Goal: Find specific page/section: Find specific page/section

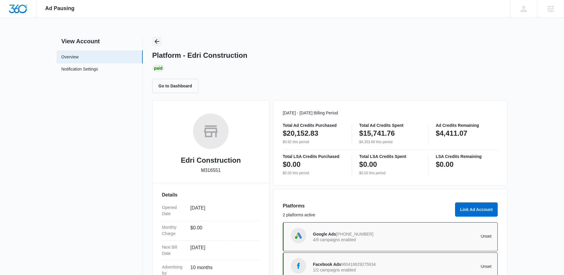
click at [156, 37] on div "Ad Pausing Apps Reputation Websites Forms CRM Email Social Shop Content Ads Int…" at bounding box center [282, 137] width 564 height 275
click at [155, 41] on icon "Back" at bounding box center [156, 41] width 7 height 7
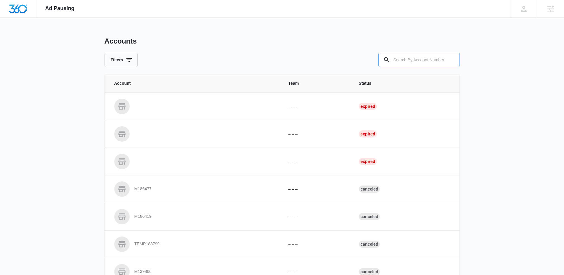
click at [421, 62] on input "text" at bounding box center [418, 60] width 81 height 14
paste input "M33017"
type input "M33017"
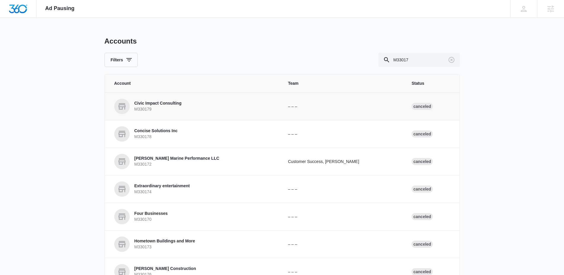
click at [260, 42] on div "Accounts" at bounding box center [282, 41] width 355 height 9
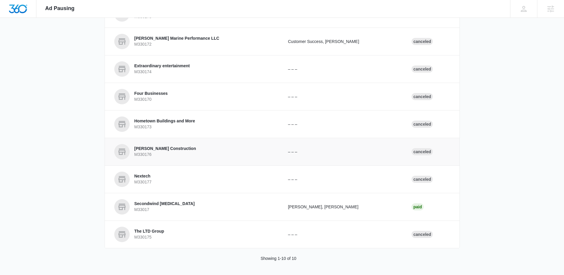
scroll to position [121, 0]
click at [161, 206] on p "M33017" at bounding box center [164, 209] width 60 height 6
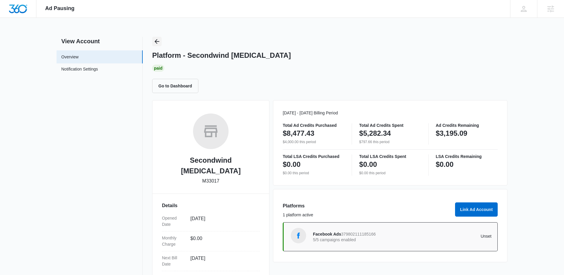
drag, startPoint x: 167, startPoint y: 39, endPoint x: 159, endPoint y: 42, distance: 8.1
click at [159, 42] on div "Platform - Secondwind [MEDICAL_DATA] Paid Go to Dashboard" at bounding box center [329, 65] width 355 height 56
click at [159, 41] on icon "Back" at bounding box center [157, 41] width 5 height 5
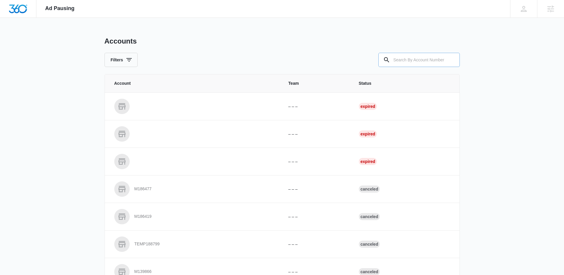
click at [439, 54] on input "text" at bounding box center [418, 60] width 81 height 14
paste input "M8170"
type input "M8170"
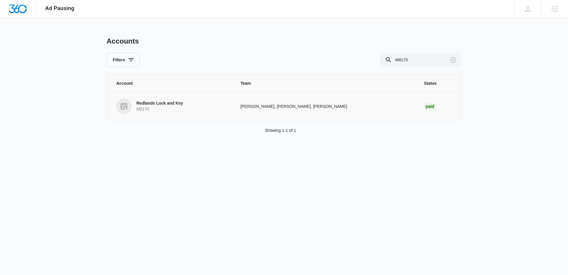
click at [157, 112] on link "Redlands Lock and Key M8170" at bounding box center [171, 106] width 110 height 15
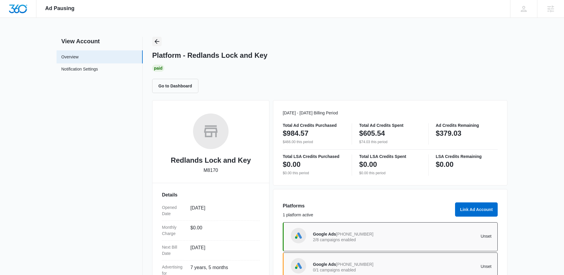
click at [157, 43] on icon "Back" at bounding box center [156, 41] width 7 height 7
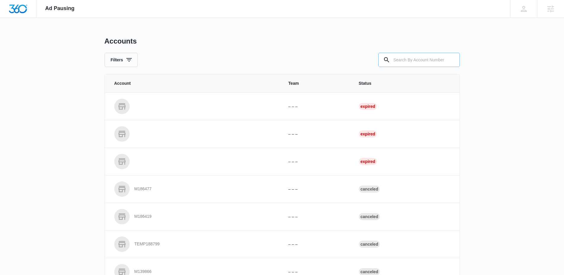
drag, startPoint x: 405, startPoint y: 62, endPoint x: 402, endPoint y: 63, distance: 3.6
click at [405, 62] on input "text" at bounding box center [418, 60] width 81 height 14
paste input "M6495"
type input "M6495"
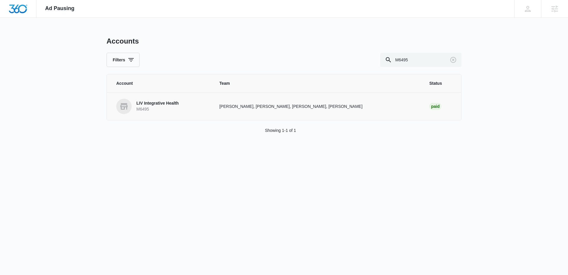
click at [142, 108] on p "M6495" at bounding box center [157, 109] width 42 height 6
